Goal: Task Accomplishment & Management: Use online tool/utility

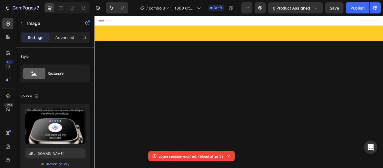
scroll to position [2907, 0]
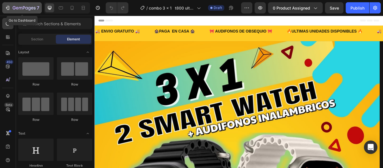
click at [31, 4] on button "7" at bounding box center [22, 7] width 40 height 11
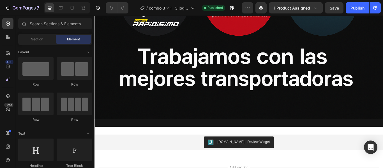
scroll to position [6153, 0]
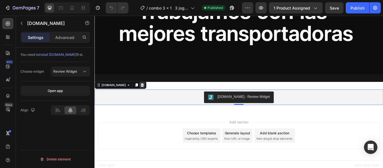
click at [148, 95] on icon at bounding box center [150, 96] width 4 height 4
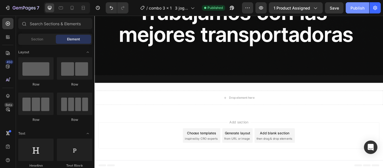
click at [354, 10] on div "Publish" at bounding box center [358, 8] width 14 height 6
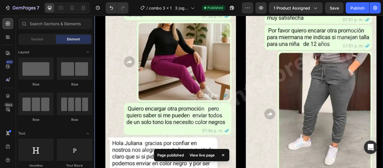
scroll to position [3614, 0]
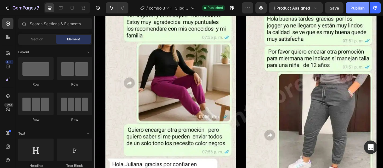
click at [354, 7] on div "Publish" at bounding box center [358, 8] width 14 height 6
click at [72, 8] on icon at bounding box center [72, 8] width 6 height 6
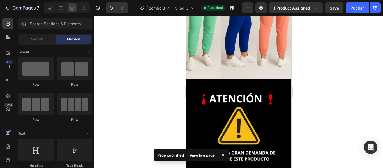
scroll to position [3347, 0]
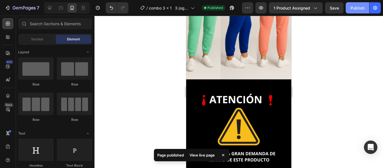
click at [359, 7] on div "Publish" at bounding box center [358, 8] width 14 height 6
